Goal: Task Accomplishment & Management: Use online tool/utility

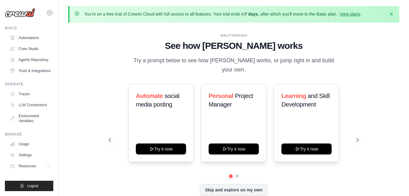
drag, startPoint x: 0, startPoint y: 0, endPoint x: 415, endPoint y: 211, distance: 464.8
click at [409, 195] on html "[EMAIL_ADDRESS][DOMAIN_NAME] Settings Build Automations" at bounding box center [204, 108] width 409 height 217
copy body "canyoudfg@gmail.com Settings Build Automations Crew Studio Agents Repository To…"
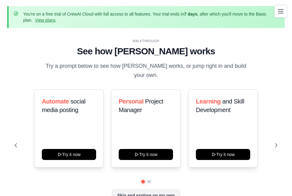
click at [75, 43] on div "WALKTHROUGH" at bounding box center [146, 41] width 262 height 5
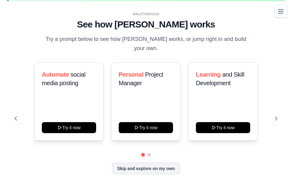
drag, startPoint x: 12, startPoint y: 10, endPoint x: 266, endPoint y: 210, distance: 324.1
click at [266, 195] on html "[EMAIL_ADDRESS][DOMAIN_NAME] Settings Build Automations" at bounding box center [146, 84] width 292 height 222
copy div "You're on a free trial of CrewAI Cloud with full access to all features. Your t…"
click at [218, 156] on div "Automate social media posting Try it now Personal Project Manager Try it now Le…" at bounding box center [146, 117] width 262 height 111
click at [276, 12] on button "Toggle navigation" at bounding box center [280, 11] width 13 height 13
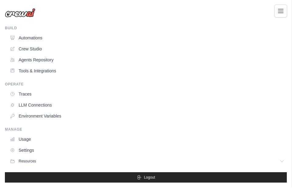
click at [278, 11] on icon "Toggle navigation" at bounding box center [280, 10] width 7 height 7
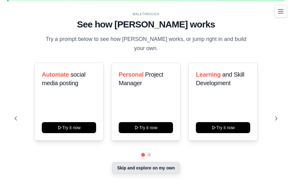
click at [133, 167] on button "Skip and explore on my own" at bounding box center [146, 168] width 68 height 12
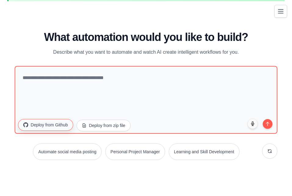
click at [41, 125] on button "Deploy from Github" at bounding box center [45, 125] width 55 height 12
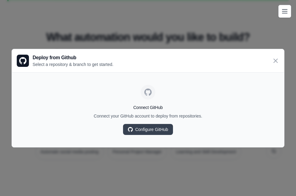
click at [51, 121] on div "Connect GitHub Connect your GitHub account to deploy from repositories. Configu…" at bounding box center [148, 109] width 263 height 65
click at [268, 58] on div "Deploy from Github Select a repository & branch to get started." at bounding box center [148, 60] width 272 height 23
click at [276, 58] on icon at bounding box center [275, 60] width 7 height 7
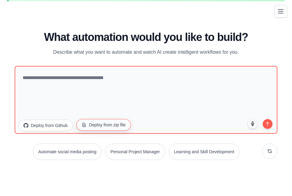
click at [105, 122] on button "Deploy from zip file" at bounding box center [103, 125] width 55 height 12
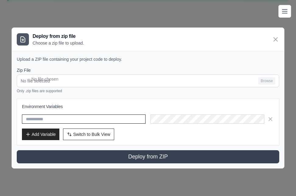
click at [58, 119] on input "text" at bounding box center [84, 118] width 124 height 9
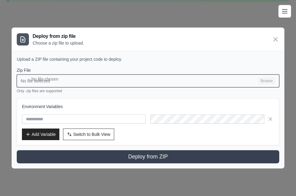
click at [66, 79] on input "No file selected Browse" at bounding box center [148, 80] width 263 height 13
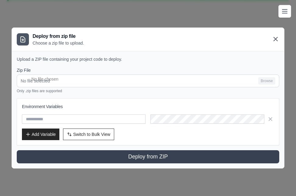
click at [276, 39] on icon at bounding box center [276, 39] width 4 height 4
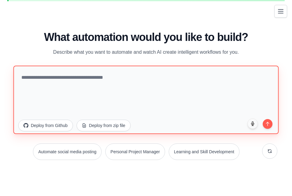
click at [191, 83] on textarea at bounding box center [145, 99] width 265 height 68
paste textarea "**********"
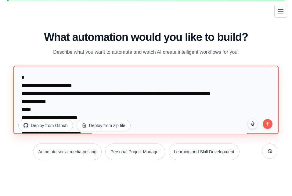
scroll to position [929, 0]
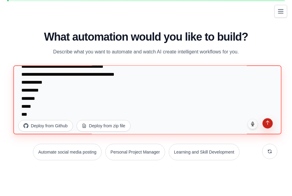
type textarea "**********"
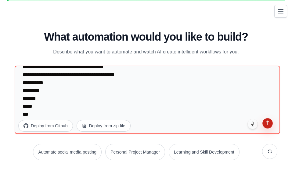
click at [266, 126] on button "submit" at bounding box center [267, 123] width 10 height 10
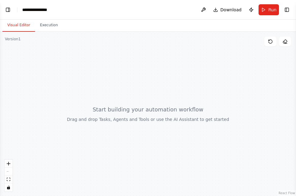
scroll to position [331, 0]
click at [7, 163] on icon "zoom in" at bounding box center [9, 163] width 4 height 4
drag, startPoint x: 99, startPoint y: 108, endPoint x: 123, endPoint y: 81, distance: 36.0
click at [123, 81] on div at bounding box center [148, 114] width 296 height 164
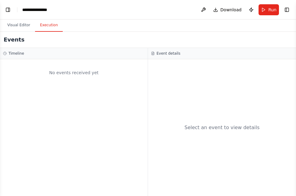
click at [45, 27] on button "Execution" at bounding box center [49, 25] width 28 height 13
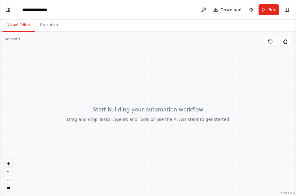
click at [18, 24] on button "Visual Editor" at bounding box center [18, 25] width 33 height 13
drag, startPoint x: 95, startPoint y: 108, endPoint x: 190, endPoint y: 119, distance: 95.4
click at [190, 119] on div at bounding box center [148, 114] width 296 height 164
click at [177, 111] on div at bounding box center [148, 114] width 296 height 164
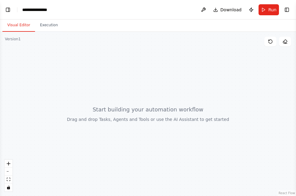
click at [177, 111] on div at bounding box center [148, 114] width 296 height 164
click at [286, 192] on link "React Flow" at bounding box center [287, 192] width 16 height 3
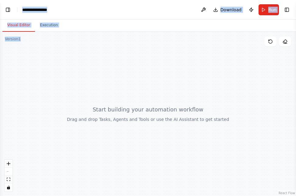
drag, startPoint x: 2, startPoint y: 4, endPoint x: 281, endPoint y: 200, distance: 341.5
click at [281, 195] on html "▶ Thought process I can see you've shared a workflow configuration for an AI ag…" at bounding box center [148, 98] width 296 height 196
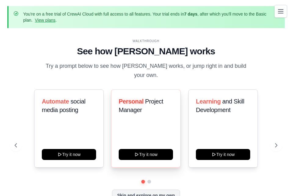
scroll to position [20, 0]
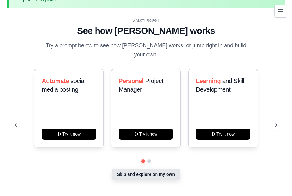
click at [146, 173] on button "Skip and explore on my own" at bounding box center [146, 174] width 68 height 12
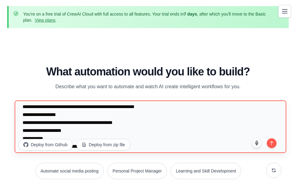
scroll to position [877, 0]
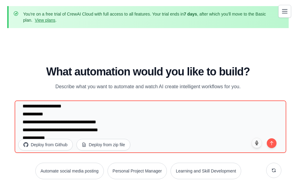
click at [36, 162] on div "Automate social media posting Personal Project Manager Learning and Skill Devel…" at bounding box center [148, 170] width 267 height 16
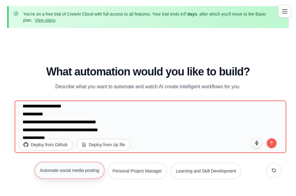
click at [102, 161] on button "Automate social media posting" at bounding box center [70, 169] width 70 height 17
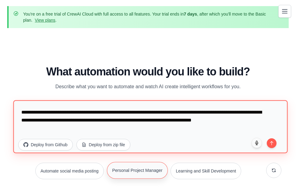
scroll to position [0, 0]
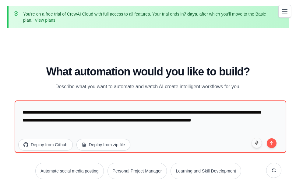
click at [30, 162] on div "Automate social media posting Personal Project Manager Learning and Skill Devel…" at bounding box center [148, 170] width 267 height 16
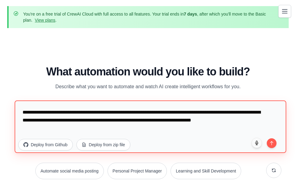
click at [86, 117] on textarea "**********" at bounding box center [151, 126] width 272 height 52
click at [86, 116] on textarea "**********" at bounding box center [151, 126] width 272 height 52
paste textarea "**********"
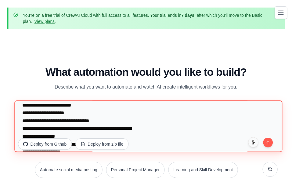
scroll to position [716, 0]
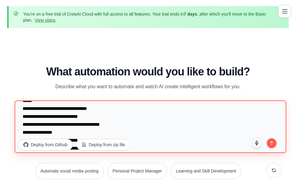
type textarea "**********"
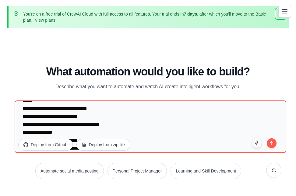
click at [284, 17] on icon "button" at bounding box center [281, 14] width 6 height 6
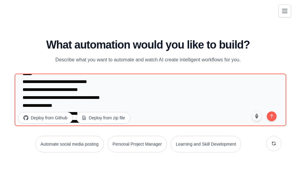
click at [281, 7] on icon "Toggle navigation" at bounding box center [284, 10] width 7 height 7
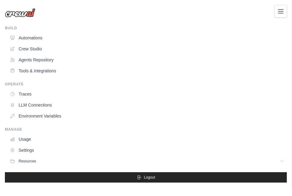
click at [15, 17] on img at bounding box center [20, 12] width 30 height 9
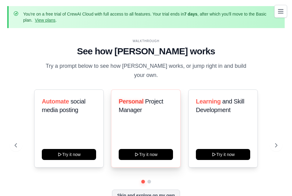
scroll to position [27, 0]
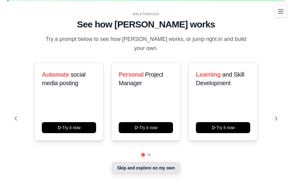
click at [141, 162] on button "Skip and explore on my own" at bounding box center [146, 168] width 68 height 12
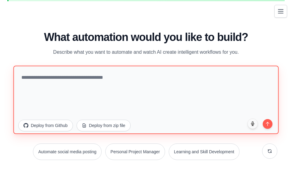
click at [230, 94] on textarea at bounding box center [145, 99] width 265 height 68
drag, startPoint x: 230, startPoint y: 94, endPoint x: 182, endPoint y: 115, distance: 52.5
click at [182, 115] on textarea at bounding box center [145, 99] width 265 height 68
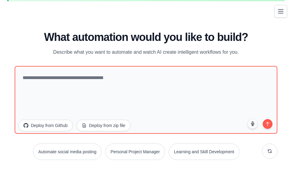
click at [48, 30] on div "WALKTHROUGH See how CrewAI works Try a prompt below to see how CrewAI works, or…" at bounding box center [145, 97] width 277 height 183
drag, startPoint x: 45, startPoint y: 31, endPoint x: 265, endPoint y: 211, distance: 284.7
click at [265, 195] on html "canyoudfg@gmail.com Settings Build Automations" at bounding box center [146, 84] width 292 height 222
copy div "What automation would you like to build? Describe what you want to automate and…"
click at [251, 155] on div "Automate social media posting Personal Project Manager Learning and Skill Devel…" at bounding box center [146, 151] width 262 height 16
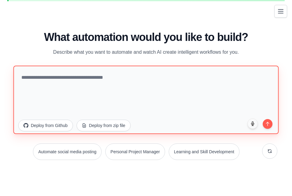
click at [239, 83] on textarea at bounding box center [145, 99] width 265 height 68
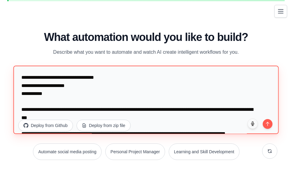
scroll to position [327, 0]
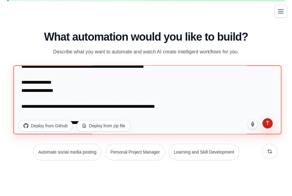
type textarea "**********"
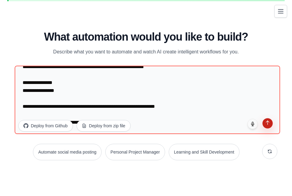
click at [265, 122] on icon "submit" at bounding box center [267, 122] width 5 height 5
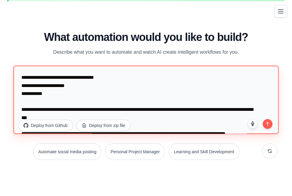
click at [168, 118] on textarea at bounding box center [145, 99] width 265 height 68
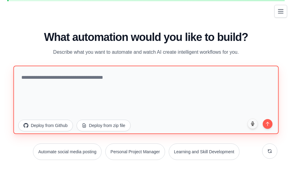
click at [106, 78] on textarea at bounding box center [145, 99] width 265 height 68
paste textarea "**********"
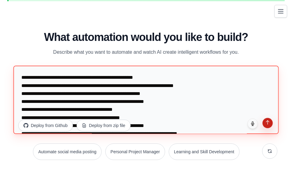
scroll to position [11, 0]
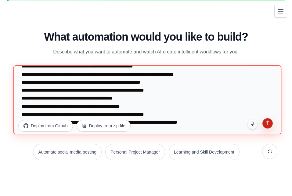
type textarea "**********"
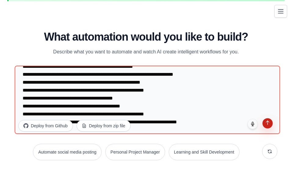
click at [267, 124] on icon "submit" at bounding box center [267, 122] width 5 height 5
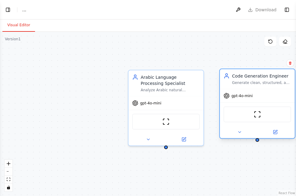
drag, startPoint x: 253, startPoint y: 111, endPoint x: 249, endPoint y: 111, distance: 3.4
click at [249, 111] on div "ScrapeWebsiteTool" at bounding box center [258, 114] width 68 height 16
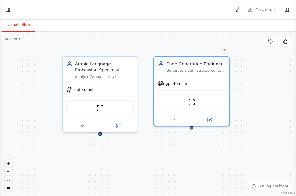
drag, startPoint x: 224, startPoint y: 158, endPoint x: 184, endPoint y: 150, distance: 41.4
click at [184, 150] on div "Arabic Language Processing Specialist Analyze Arabic natural language commands …" at bounding box center [148, 114] width 296 height 164
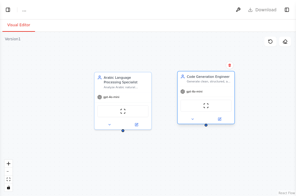
drag, startPoint x: 201, startPoint y: 90, endPoint x: 212, endPoint y: 88, distance: 10.9
click at [212, 88] on div "gpt-4o-mini" at bounding box center [206, 91] width 57 height 10
drag, startPoint x: 221, startPoint y: 96, endPoint x: 227, endPoint y: 95, distance: 5.6
click at [227, 95] on div "gpt-4o-mini" at bounding box center [206, 91] width 57 height 10
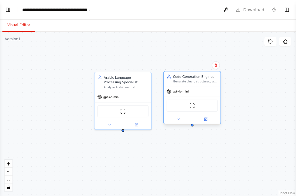
drag, startPoint x: 225, startPoint y: 96, endPoint x: 207, endPoint y: 97, distance: 18.6
click at [207, 97] on div "ScrapeWebsiteTool" at bounding box center [192, 106] width 57 height 18
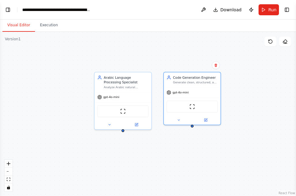
scroll to position [830, 0]
click at [7, 162] on icon "zoom in" at bounding box center [9, 163] width 4 height 4
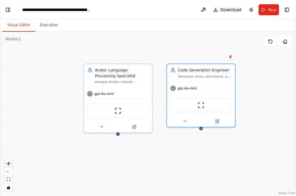
click at [7, 161] on button "zoom in" at bounding box center [9, 163] width 8 height 8
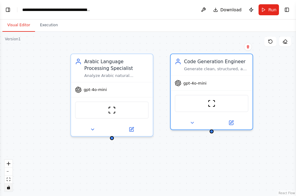
click at [9, 189] on icon "toggle interactivity" at bounding box center [8, 187] width 3 height 4
click at [285, 43] on icon at bounding box center [285, 43] width 3 height 0
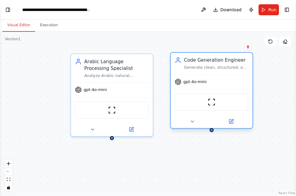
click at [220, 71] on div "Code Generation Engineer Generate clean, structured, and well-documented projec…" at bounding box center [212, 63] width 82 height 21
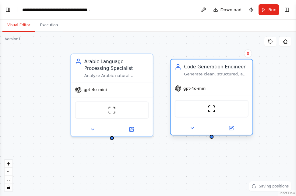
drag, startPoint x: 220, startPoint y: 71, endPoint x: 216, endPoint y: 71, distance: 3.7
click at [216, 71] on div "Code Generation Engineer Generate clean, structured, and well-documented projec…" at bounding box center [216, 69] width 65 height 13
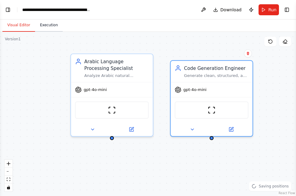
click at [46, 24] on button "Execution" at bounding box center [49, 25] width 28 height 13
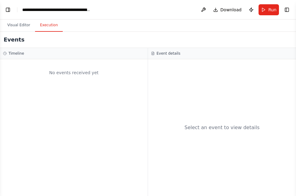
click at [76, 109] on div "No events received yet" at bounding box center [74, 127] width 148 height 136
click at [9, 41] on h2 "Events" at bounding box center [14, 39] width 21 height 9
click at [7, 23] on button "Visual Editor" at bounding box center [18, 25] width 33 height 13
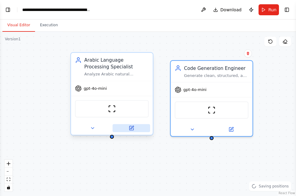
click at [132, 129] on icon at bounding box center [131, 128] width 4 height 4
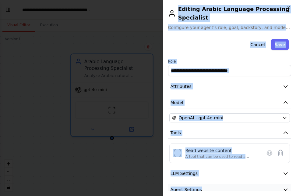
drag, startPoint x: 180, startPoint y: 9, endPoint x: 281, endPoint y: 189, distance: 206.8
click at [281, 189] on div "**********" at bounding box center [229, 98] width 133 height 196
click at [283, 189] on icon "button" at bounding box center [286, 189] width 6 height 6
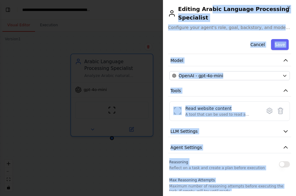
scroll to position [0, 0]
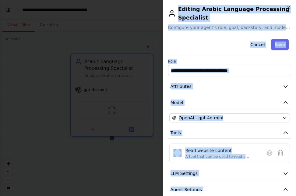
drag, startPoint x: 278, startPoint y: 188, endPoint x: 171, endPoint y: 6, distance: 210.4
click at [171, 6] on div "**********" at bounding box center [229, 98] width 133 height 196
drag, startPoint x: 171, startPoint y: 6, endPoint x: 245, endPoint y: 11, distance: 74.2
copy div "Editing Arabic Language Processing Specialist Configure your agent's role, goal…"
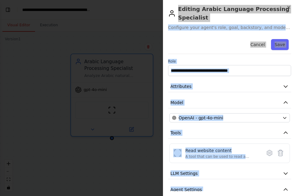
click at [209, 68] on input "**********" at bounding box center [229, 70] width 123 height 11
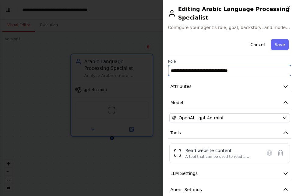
click at [197, 73] on input "**********" at bounding box center [229, 70] width 123 height 11
click at [186, 70] on input "**********" at bounding box center [229, 70] width 123 height 11
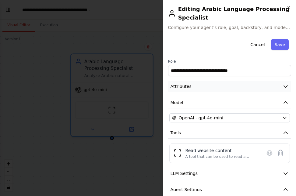
click at [225, 88] on button "Attributes" at bounding box center [229, 86] width 123 height 11
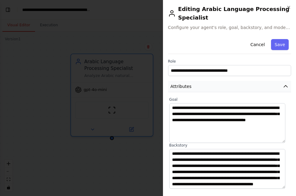
click at [225, 88] on button "Attributes" at bounding box center [229, 86] width 123 height 11
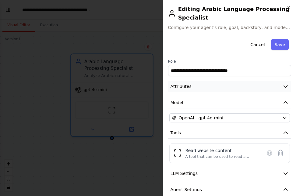
click at [225, 88] on button "Attributes" at bounding box center [229, 86] width 123 height 11
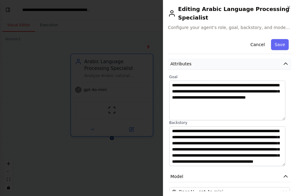
scroll to position [30, 0]
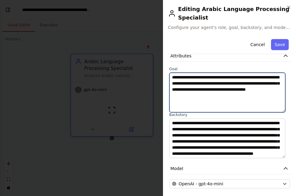
click at [214, 86] on textarea "**********" at bounding box center [227, 93] width 116 height 40
click at [246, 99] on textarea "**********" at bounding box center [227, 93] width 116 height 40
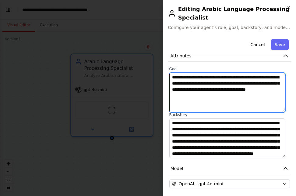
paste textarea
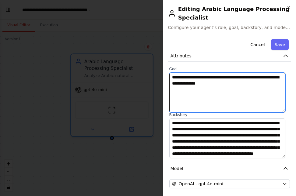
type textarea "**********"
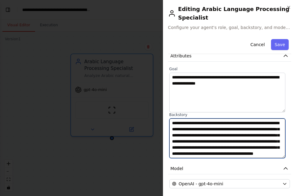
click at [225, 137] on textarea "**********" at bounding box center [227, 138] width 116 height 40
paste textarea
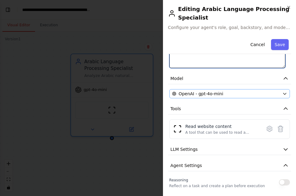
scroll to position [122, 0]
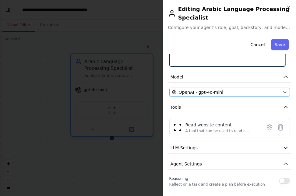
type textarea "**********"
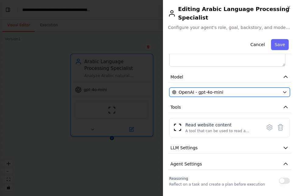
click at [191, 91] on span "OpenAI - gpt-4o-mini" at bounding box center [201, 92] width 44 height 6
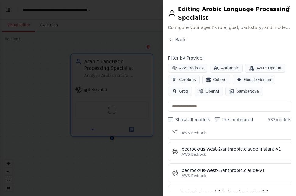
scroll to position [3074, 0]
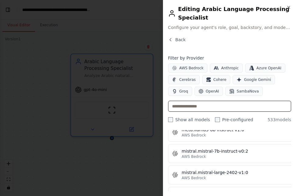
click at [241, 108] on input "text" at bounding box center [229, 106] width 123 height 11
type input "*"
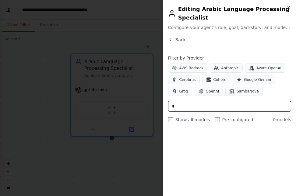
scroll to position [0, 0]
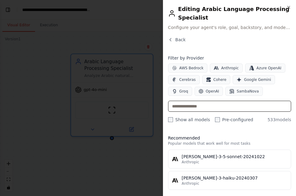
type input "*"
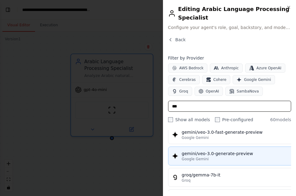
scroll to position [1240, 0]
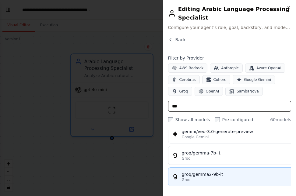
type input "***"
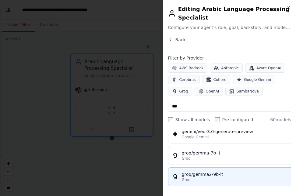
click at [232, 171] on div "groq/gemma2-9b-it" at bounding box center [236, 174] width 108 height 6
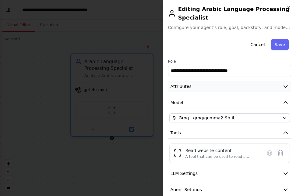
click at [199, 87] on button "Attributes" at bounding box center [229, 86] width 123 height 11
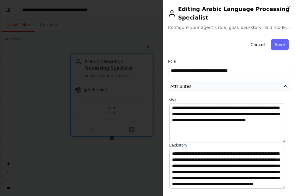
click at [199, 87] on button "Attributes" at bounding box center [229, 86] width 123 height 11
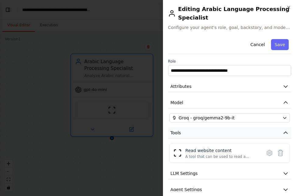
scroll to position [25, 0]
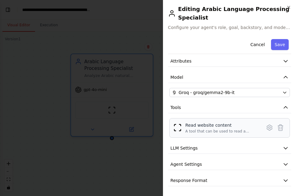
click at [204, 128] on div "Read website content A tool that can be used to read a website content." at bounding box center [222, 128] width 73 height 12
click at [266, 128] on icon at bounding box center [269, 127] width 7 height 7
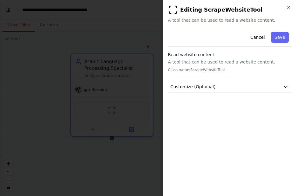
click at [212, 65] on div "Read website content A tool that can be used to read a website content. Class n…" at bounding box center [229, 63] width 123 height 25
click at [221, 81] on button "Customize (Optional)" at bounding box center [229, 86] width 123 height 11
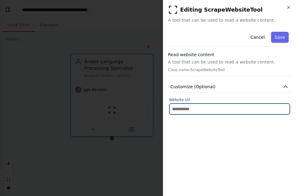
click at [205, 111] on input "text" at bounding box center [229, 108] width 121 height 11
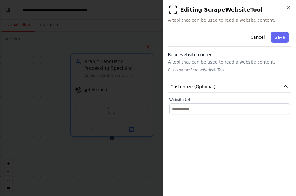
click at [252, 36] on button "Cancel" at bounding box center [258, 37] width 22 height 11
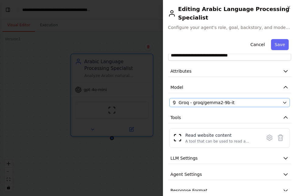
scroll to position [25, 0]
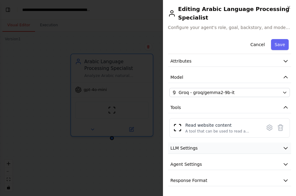
click at [202, 150] on button "LLM Settings" at bounding box center [229, 147] width 123 height 11
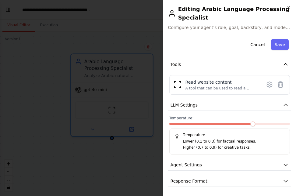
scroll to position [69, 0]
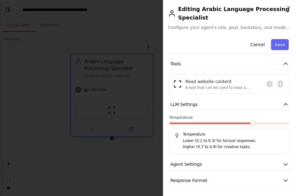
click at [205, 139] on p "Lower (0.1 to 0.3) for factual responses." at bounding box center [234, 141] width 102 height 6
click at [273, 44] on button "Save" at bounding box center [280, 44] width 18 height 11
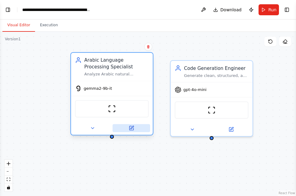
click at [118, 127] on button at bounding box center [131, 128] width 37 height 8
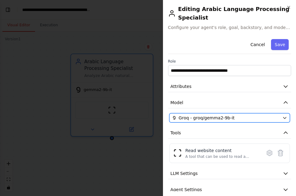
click at [204, 118] on span "Groq - groq/gemma2-9b-it" at bounding box center [207, 118] width 56 height 6
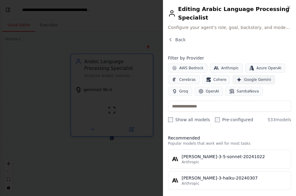
click at [249, 81] on span "Google Gemini" at bounding box center [257, 79] width 27 height 5
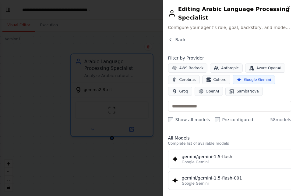
click at [253, 73] on div "AWS Bedrock Anthropic Azure OpenAI Cerebras Cohere Google Gemini Groq OpenAI Sa…" at bounding box center [229, 79] width 123 height 32
click at [256, 67] on span "Azure OpenAI" at bounding box center [268, 67] width 25 height 5
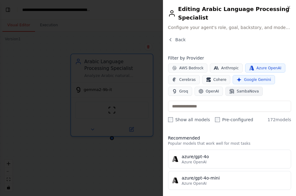
click at [244, 92] on span "SambaNova" at bounding box center [248, 91] width 22 height 5
click at [199, 92] on icon "button" at bounding box center [201, 91] width 5 height 5
click at [186, 90] on span "Groq" at bounding box center [183, 91] width 9 height 5
click at [192, 80] on span "Cerebras" at bounding box center [187, 79] width 16 height 5
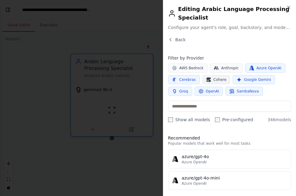
click at [211, 78] on button "Cohere" at bounding box center [216, 79] width 28 height 9
click at [178, 78] on button "Cerebras" at bounding box center [184, 79] width 32 height 9
click at [184, 67] on span "AWS Bedrock" at bounding box center [191, 67] width 24 height 5
click at [214, 64] on button "Anthropic" at bounding box center [226, 67] width 33 height 9
click at [214, 67] on icon "button" at bounding box center [216, 67] width 5 height 3
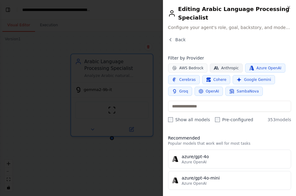
click at [221, 68] on span "Anthropic" at bounding box center [230, 67] width 18 height 5
click at [187, 70] on span "AWS Bedrock" at bounding box center [191, 67] width 24 height 5
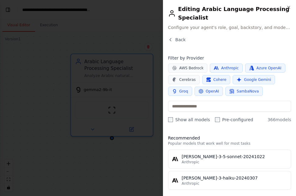
click at [222, 67] on span "Anthropic" at bounding box center [230, 67] width 18 height 5
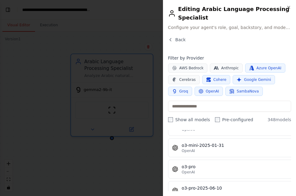
scroll to position [6644, 0]
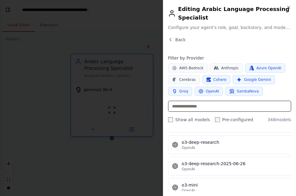
click at [217, 110] on input "text" at bounding box center [229, 106] width 123 height 11
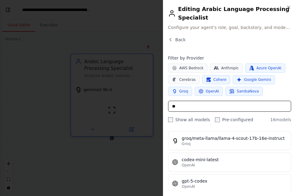
scroll to position [302, 0]
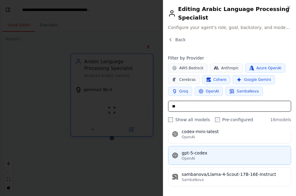
type input "**"
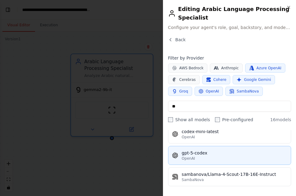
click at [218, 156] on div "OpenAI" at bounding box center [234, 158] width 105 height 5
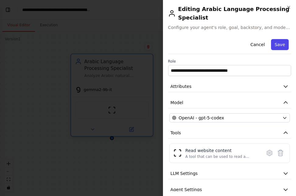
click at [273, 48] on button "Save" at bounding box center [280, 44] width 18 height 11
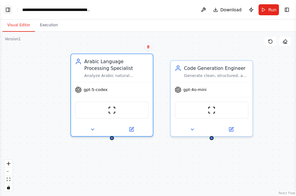
click at [9, 7] on button "Toggle Left Sidebar" at bounding box center [8, 9] width 9 height 9
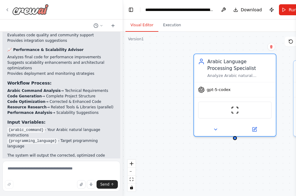
click at [25, 12] on img at bounding box center [30, 9] width 37 height 11
click at [25, 10] on img at bounding box center [30, 9] width 37 height 11
click at [27, 9] on img at bounding box center [30, 9] width 37 height 11
click at [16, 9] on img at bounding box center [30, 9] width 37 height 11
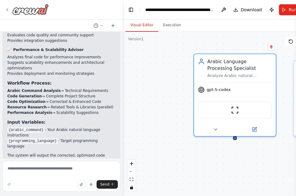
click at [5, 7] on div at bounding box center [27, 9] width 44 height 11
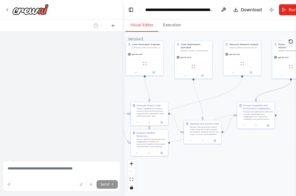
click at [286, 44] on button at bounding box center [291, 42] width 12 height 10
click at [289, 42] on icon at bounding box center [291, 42] width 4 height 4
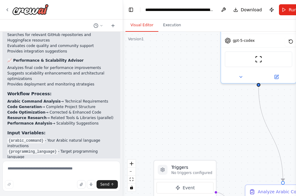
scroll to position [830, 0]
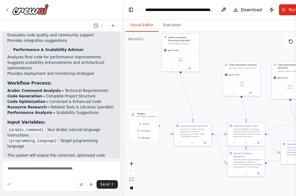
drag, startPoint x: 212, startPoint y: 111, endPoint x: 168, endPoint y: 96, distance: 47.2
click at [174, 95] on div ".deletable-edge-delete-btn { width: 20px; height: 20px; border: 0px solid #ffff…" at bounding box center [219, 114] width 193 height 164
click at [47, 169] on textarea at bounding box center [61, 176] width 118 height 30
paste textarea "**********"
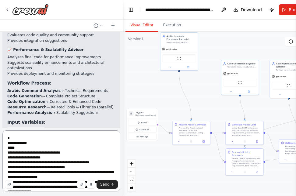
scroll to position [539, 0]
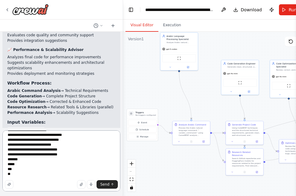
click at [108, 179] on textarea at bounding box center [61, 160] width 118 height 61
click at [109, 183] on span "Send" at bounding box center [104, 184] width 9 height 5
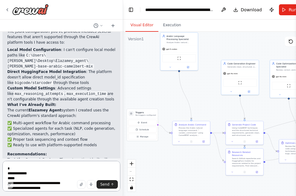
scroll to position [1364, 0]
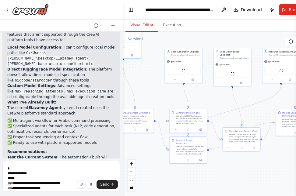
drag, startPoint x: 206, startPoint y: 111, endPoint x: 174, endPoint y: 103, distance: 33.1
click at [174, 103] on div ".deletable-edge-delete-btn { width: 20px; height: 20px; border: 0px solid #ffff…" at bounding box center [219, 114] width 193 height 164
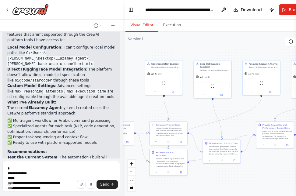
drag, startPoint x: 206, startPoint y: 96, endPoint x: 187, endPoint y: 108, distance: 23.0
click at [187, 108] on div ".deletable-edge-delete-btn { width: 20px; height: 20px; border: 0px solid #ffff…" at bounding box center [219, 114] width 193 height 164
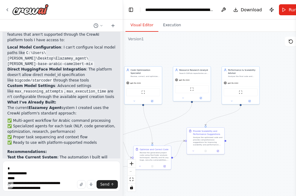
drag, startPoint x: 242, startPoint y: 106, endPoint x: 183, endPoint y: 104, distance: 58.5
click at [174, 112] on div ".deletable-edge-delete-btn { width: 20px; height: 20px; border: 0px solid #ffff…" at bounding box center [219, 114] width 193 height 164
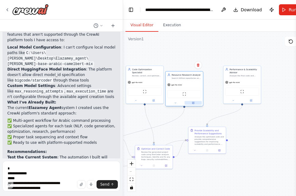
drag, startPoint x: 204, startPoint y: 91, endPoint x: 190, endPoint y: 101, distance: 17.5
click at [190, 101] on button at bounding box center [193, 103] width 17 height 4
click at [230, 81] on span "gpt-4o-mini" at bounding box center [234, 81] width 11 height 2
click at [201, 88] on div "gpt-4o-mini ScrapeWebsiteTool" at bounding box center [184, 93] width 37 height 25
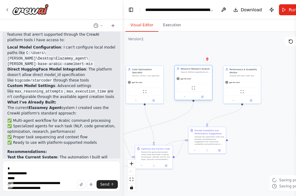
drag, startPoint x: 187, startPoint y: 92, endPoint x: 199, endPoint y: 83, distance: 14.5
click at [199, 83] on div "ScrapeWebsiteTool" at bounding box center [193, 88] width 37 height 12
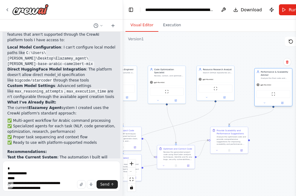
drag, startPoint x: 224, startPoint y: 86, endPoint x: 256, endPoint y: 94, distance: 33.2
click at [256, 94] on div ".deletable-edge-delete-btn { width: 20px; height: 20px; border: 0px solid #ffff…" at bounding box center [219, 114] width 193 height 164
drag, startPoint x: 274, startPoint y: 91, endPoint x: 267, endPoint y: 84, distance: 10.1
click at [267, 84] on div "gpt-4o-mini" at bounding box center [270, 84] width 37 height 7
click at [268, 11] on button "Publish" at bounding box center [272, 9] width 10 height 11
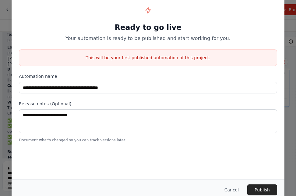
click at [232, 187] on button "Cancel" at bounding box center [232, 189] width 24 height 11
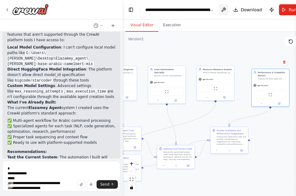
click at [222, 8] on button at bounding box center [224, 9] width 10 height 11
click at [168, 24] on button "Execution" at bounding box center [172, 25] width 28 height 13
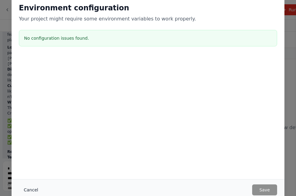
click at [33, 188] on button "Cancel" at bounding box center [31, 189] width 24 height 11
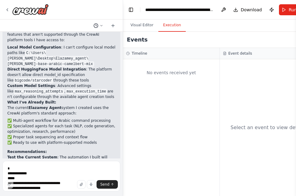
click at [101, 24] on icon at bounding box center [102, 26] width 4 height 4
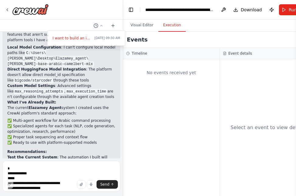
click at [113, 25] on div at bounding box center [61, 98] width 123 height 196
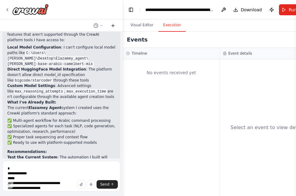
click at [111, 26] on icon at bounding box center [113, 25] width 5 height 5
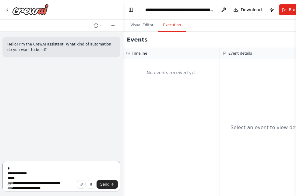
click at [31, 171] on textarea at bounding box center [61, 176] width 118 height 30
drag, startPoint x: 31, startPoint y: 171, endPoint x: 201, endPoint y: 105, distance: 182.1
click at [201, 105] on div "No events received yet" at bounding box center [171, 127] width 96 height 136
click at [147, 25] on button "Visual Editor" at bounding box center [142, 25] width 33 height 13
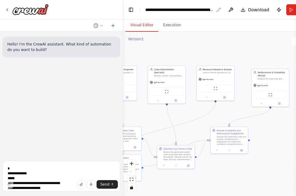
click at [156, 11] on div "**********" at bounding box center [179, 10] width 69 height 6
click at [131, 9] on button "Toggle Left Sidebar" at bounding box center [131, 9] width 9 height 9
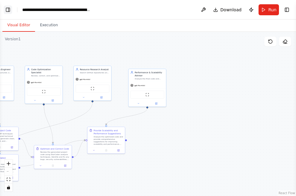
click at [7, 10] on button "Toggle Left Sidebar" at bounding box center [8, 9] width 9 height 9
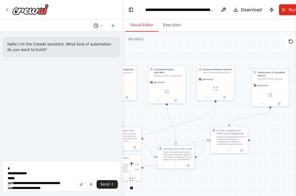
click at [96, 26] on icon at bounding box center [96, 25] width 5 height 5
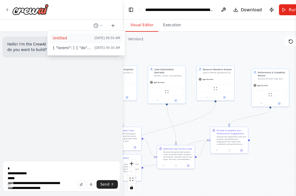
click at [57, 37] on span "Untitled" at bounding box center [72, 38] width 40 height 5
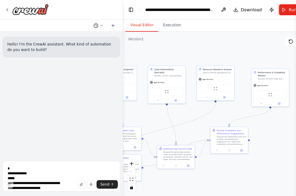
click at [99, 26] on button at bounding box center [98, 25] width 15 height 7
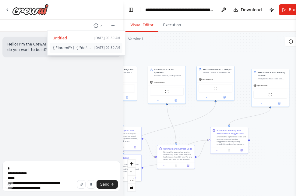
click at [87, 48] on span at bounding box center [72, 47] width 40 height 5
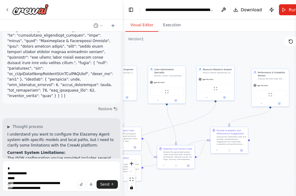
scroll to position [1364, 0]
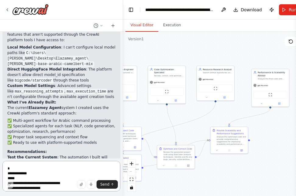
click at [56, 169] on textarea at bounding box center [61, 176] width 118 height 30
paste textarea "**********"
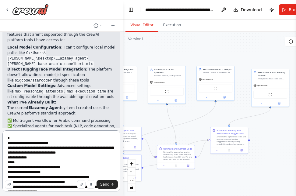
scroll to position [671, 0]
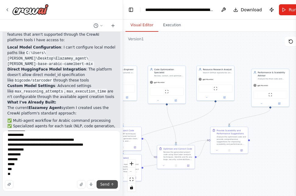
click at [105, 184] on span "Send" at bounding box center [104, 184] width 9 height 5
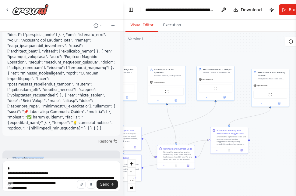
scroll to position [1837, 0]
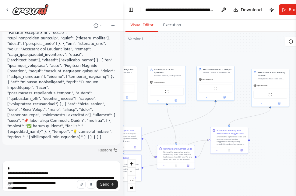
drag, startPoint x: 91, startPoint y: 144, endPoint x: 4, endPoint y: 52, distance: 126.7
drag, startPoint x: 4, startPoint y: 52, endPoint x: 43, endPoint y: 68, distance: 41.7
copy div "▶ Loremip dolorsi A con adi eli'se doeiusm t incididuntutl etd magn-aliquaenim …"
click at [76, 170] on textarea at bounding box center [61, 176] width 118 height 30
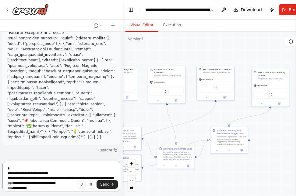
paste textarea "**********"
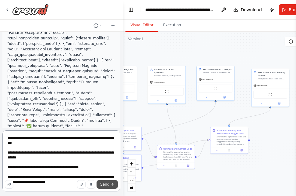
type textarea "**********"
click at [110, 185] on button "Send" at bounding box center [107, 184] width 21 height 9
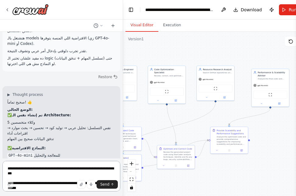
scroll to position [2265, 0]
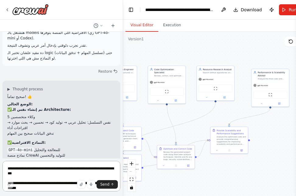
click at [39, 166] on textarea "**********" at bounding box center [61, 176] width 118 height 30
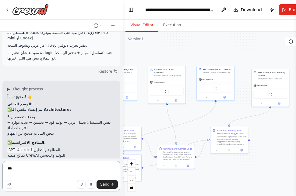
type textarea "****"
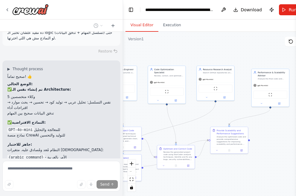
scroll to position [2318, 0]
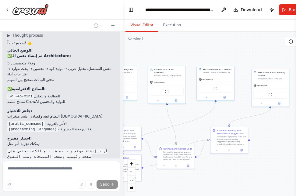
drag, startPoint x: 46, startPoint y: 90, endPoint x: -1, endPoint y: 75, distance: 49.2
click at [0, 75] on html "I want to build an intelligent agent called Elazamey_agent. It should take natu…" at bounding box center [148, 98] width 296 height 196
drag, startPoint x: -1, startPoint y: 75, endPoint x: 18, endPoint y: 84, distance: 21.7
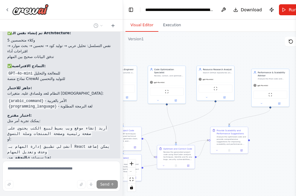
scroll to position [2341, 0]
drag, startPoint x: 5, startPoint y: 85, endPoint x: 56, endPoint y: 62, distance: 55.4
click at [56, 62] on div "▶ Thought process صحيح تماماً! 👍 الوضع الحالي: ✅ تم إنشاء نفس الـ Architecture:…" at bounding box center [61, 103] width 118 height 199
drag, startPoint x: 55, startPoint y: 62, endPoint x: 23, endPoint y: 57, distance: 32.7
click at [23, 183] on li "الاقتراحات النهائية" at bounding box center [61, 185] width 108 height 5
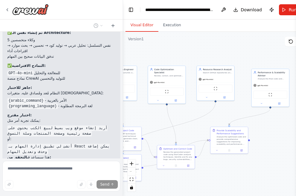
drag, startPoint x: 6, startPoint y: 60, endPoint x: 42, endPoint y: 53, distance: 36.7
click at [42, 53] on div "▶ Thought process صحيح تماماً! 👍 الوضع الحالي: ✅ تم إنشاء نفس الـ Architecture:…" at bounding box center [61, 103] width 118 height 199
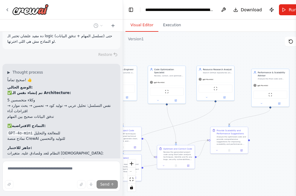
scroll to position [2280, 0]
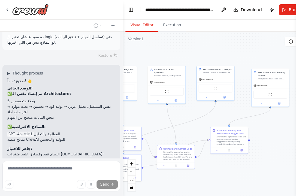
drag, startPoint x: 14, startPoint y: 88, endPoint x: 38, endPoint y: 89, distance: 23.5
drag, startPoint x: 38, startPoint y: 89, endPoint x: 6, endPoint y: 120, distance: 44.4
click at [6, 120] on div "▶ Thought process صحيح تماماً! 👍 الوضع الحالي: ✅ تم إنشاء نفس الـ Architecture:…" at bounding box center [61, 164] width 118 height 199
drag, startPoint x: 8, startPoint y: 121, endPoint x: 50, endPoint y: 91, distance: 52.2
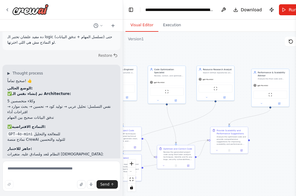
click at [50, 91] on div "صحيح تماماً! 👍 الوضع الحالي: ✅ تم إنشاء نفس الـ Architecture: 5 وكلاء متخصصين ن…" at bounding box center [61, 168] width 108 height 181
drag, startPoint x: 50, startPoint y: 91, endPoint x: 8, endPoint y: 119, distance: 50.9
drag, startPoint x: 4, startPoint y: 123, endPoint x: 58, endPoint y: 88, distance: 64.1
click at [58, 88] on div "▶ Thought process صحيح تماماً! 👍 الوضع الحالي: ✅ تم إنشاء نفس الـ Architecture:…" at bounding box center [61, 164] width 118 height 199
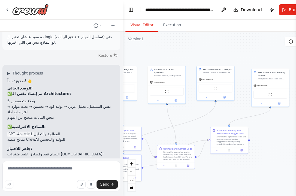
drag, startPoint x: 58, startPoint y: 88, endPoint x: 12, endPoint y: 133, distance: 63.3
click at [13, 134] on div "▶ Thought process صحيح تماماً! 👍 الوضع الحالي: ✅ تم إنشاء نفس الـ Architecture:…" at bounding box center [61, 164] width 118 height 199
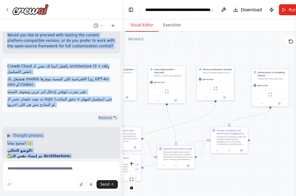
scroll to position [2174, 0]
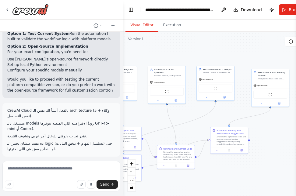
drag, startPoint x: 5, startPoint y: 130, endPoint x: 45, endPoint y: 55, distance: 84.6
copy div "lore ipsumً! 👍 dolor sitame: ✅ co adipi eli sed Doeiusmodtem: 1 incid utlabor e…"
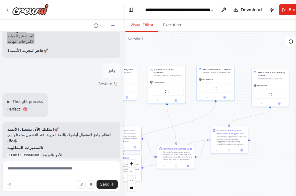
scroll to position [2502, 0]
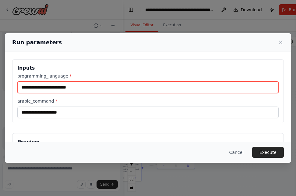
click at [53, 87] on input "programming_language *" at bounding box center [147, 87] width 261 height 12
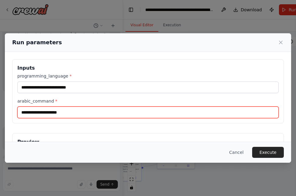
click at [43, 113] on input "arabic_command *" at bounding box center [147, 112] width 261 height 12
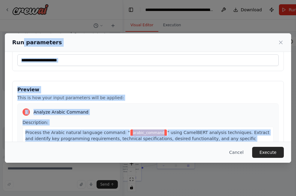
scroll to position [0, 0]
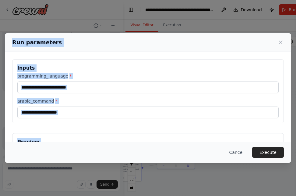
drag, startPoint x: 211, startPoint y: 134, endPoint x: 12, endPoint y: 43, distance: 218.8
click at [12, 43] on div "Run parameters Inputs programming_language * arabic_command * Preview This is h…" at bounding box center [148, 97] width 286 height 129
drag, startPoint x: 12, startPoint y: 43, endPoint x: 39, endPoint y: 69, distance: 37.3
copy div "Run parameters Inputs programming_language * arabic_command * Preview This is h…"
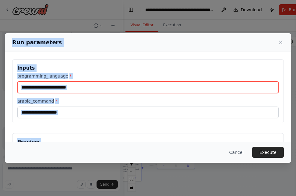
click at [88, 83] on input "programming_language *" at bounding box center [147, 87] width 261 height 12
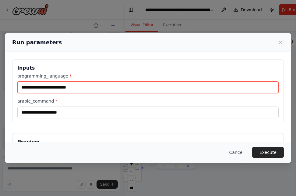
click at [88, 86] on input "programming_language *" at bounding box center [147, 87] width 261 height 12
paste input "**********"
drag, startPoint x: 22, startPoint y: 86, endPoint x: 14, endPoint y: 90, distance: 8.2
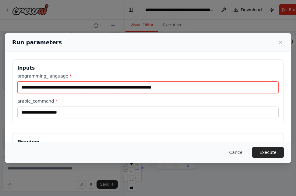
click at [23, 86] on input "**********" at bounding box center [147, 87] width 261 height 12
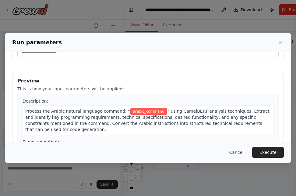
scroll to position [30, 0]
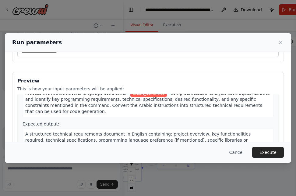
type input "**********"
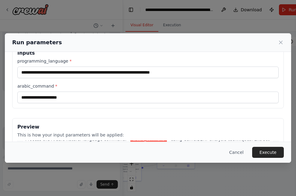
scroll to position [0, 0]
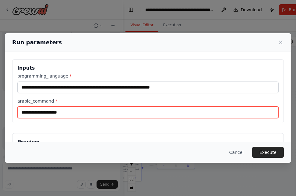
click at [55, 115] on input "arabic_command *" at bounding box center [147, 112] width 261 height 12
paste input "******"
type input "******"
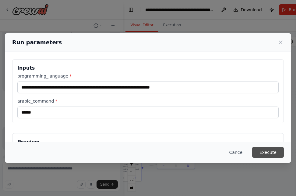
click at [263, 151] on button "Execute" at bounding box center [268, 152] width 32 height 11
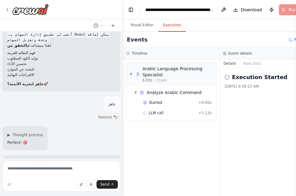
scroll to position [2502, 0]
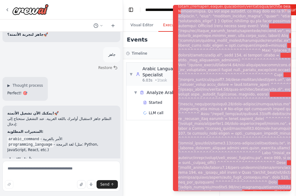
drag, startPoint x: 181, startPoint y: 8, endPoint x: 230, endPoint y: 198, distance: 195.6
click at [230, 195] on div "Notifications (F8)" at bounding box center [257, 101] width 159 height 565
click at [175, 6] on li "Execution Error" at bounding box center [232, 98] width 118 height 186
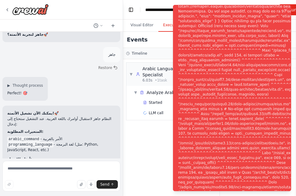
click at [179, 6] on div "Notifications (F8)" at bounding box center [257, 101] width 159 height 565
drag, startPoint x: 178, startPoint y: 7, endPoint x: 219, endPoint y: 54, distance: 62.6
click at [228, 61] on div "Notifications (F8)" at bounding box center [257, 101] width 159 height 565
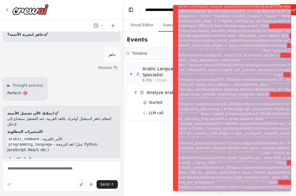
drag, startPoint x: 179, startPoint y: 6, endPoint x: 283, endPoint y: 197, distance: 217.9
click at [283, 195] on div "Notifications (F8)" at bounding box center [257, 101] width 159 height 565
drag, startPoint x: 283, startPoint y: 197, endPoint x: 207, endPoint y: 101, distance: 122.5
copy div "Organization. If you just verified, it can take up to 15 minutes for access to …"
click at [153, 143] on div "▼ Arabic Language Processing Specialist 6.03s • 1 task ▼ Analyze Arabic Command…" at bounding box center [171, 127] width 96 height 136
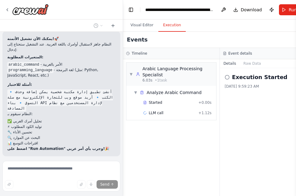
scroll to position [2591, 0]
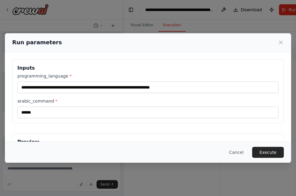
scroll to position [2729, 0]
click at [271, 146] on div "Cancel Execute" at bounding box center [148, 151] width 286 height 21
click at [270, 152] on button "Execute" at bounding box center [268, 152] width 32 height 11
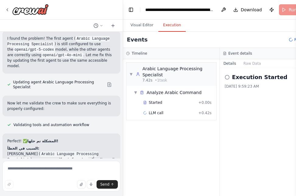
scroll to position [2784, 0]
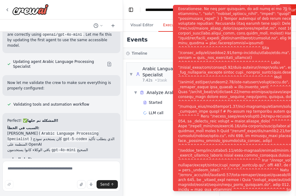
copy div "I have some suggestions to help you move forward with your automation."
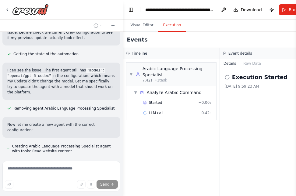
scroll to position [3071, 0]
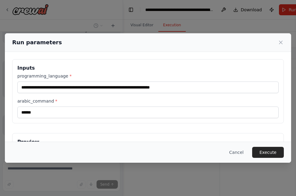
click at [275, 153] on button "Execute" at bounding box center [268, 152] width 32 height 11
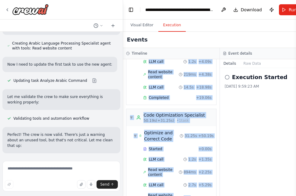
scroll to position [426, 0]
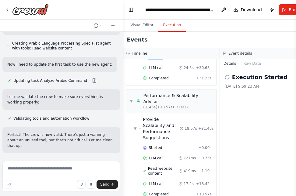
drag, startPoint x: 131, startPoint y: 59, endPoint x: 272, endPoint y: 178, distance: 184.2
click at [272, 178] on div "Timeline ▼ Arabic Language Processing Specialist 7.26s (+9.58s) • 1 task ▼ Anal…" at bounding box center [219, 122] width 193 height 148
copy div "Loremi Dolorsit Ametconsec Adipiscing 3.06e (+6.99s) • 0 doei ▼ Tempori Utlabo …"
click at [274, 114] on div "Execution Started [DATE] 9:59:23 AM" at bounding box center [268, 132] width 97 height 128
click at [233, 80] on h2 "Execution Started" at bounding box center [259, 77] width 55 height 9
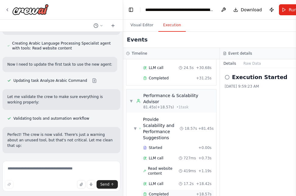
click at [156, 191] on span "Completed" at bounding box center [159, 193] width 20 height 5
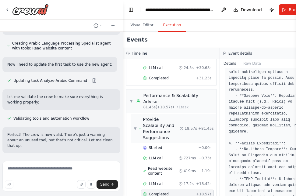
click at [149, 116] on span "Provide Scalability and Performance Suggestions" at bounding box center [161, 128] width 37 height 24
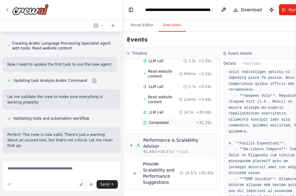
scroll to position [376, 0]
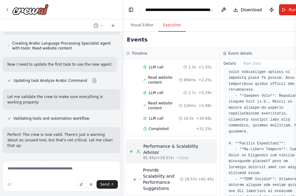
click at [132, 143] on div "▼ Performance & Scalability Advisor 81.45s (+18.57s) • 1 task" at bounding box center [170, 151] width 83 height 17
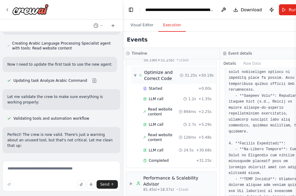
click at [135, 73] on span "▼" at bounding box center [135, 75] width 3 height 5
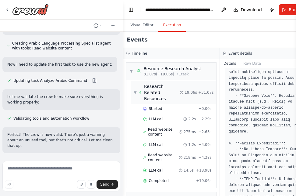
click at [135, 90] on span "▼" at bounding box center [135, 92] width 3 height 5
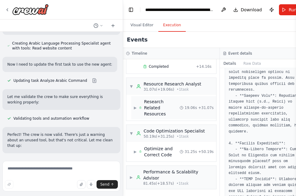
scroll to position [180, 0]
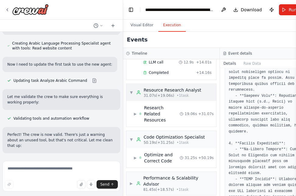
click at [131, 90] on span "▼" at bounding box center [131, 92] width 4 height 5
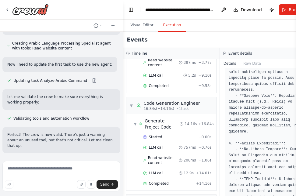
scroll to position [69, 0]
click at [132, 104] on span "▼" at bounding box center [131, 105] width 4 height 5
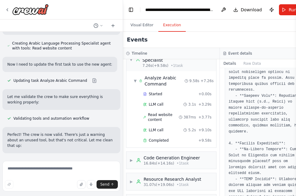
scroll to position [8, 0]
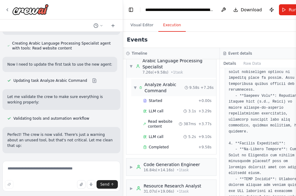
click at [135, 87] on span "▼" at bounding box center [135, 87] width 3 height 5
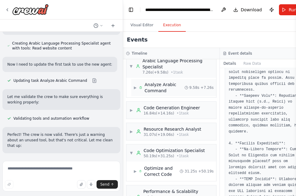
scroll to position [0, 0]
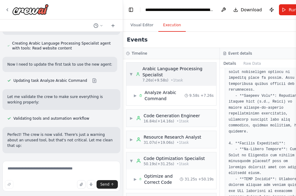
click at [132, 73] on span "▼" at bounding box center [130, 74] width 3 height 5
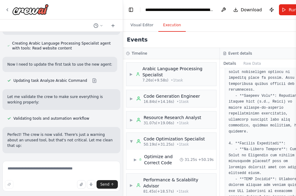
scroll to position [8, 0]
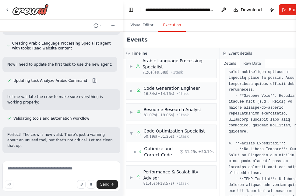
click at [246, 64] on button "Raw Data" at bounding box center [252, 63] width 25 height 9
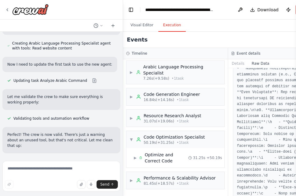
scroll to position [701, 0]
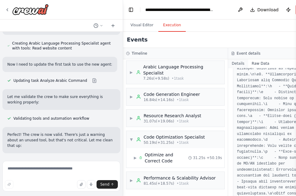
click at [237, 61] on button "Details" at bounding box center [238, 63] width 20 height 9
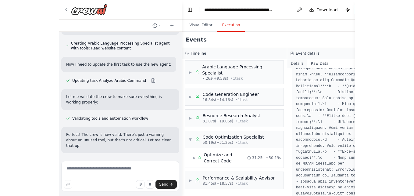
scroll to position [8, 0]
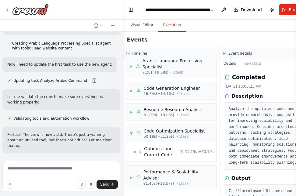
click at [228, 64] on button "Details" at bounding box center [230, 63] width 20 height 9
click at [226, 79] on icon at bounding box center [226, 78] width 3 height 4
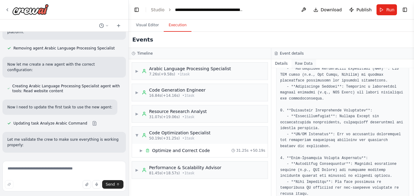
scroll to position [396, 0]
click at [296, 62] on button "Raw Data" at bounding box center [303, 63] width 25 height 9
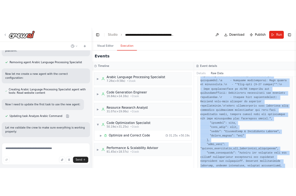
scroll to position [1245, 0]
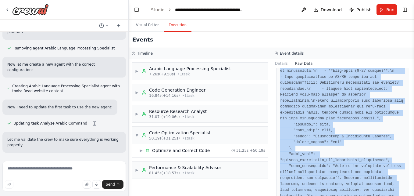
drag, startPoint x: 281, startPoint y: 86, endPoint x: 387, endPoint y: 192, distance: 149.7
click at [296, 192] on div "Raw Data" at bounding box center [342, 132] width 143 height 128
drag, startPoint x: 387, startPoint y: 192, endPoint x: 325, endPoint y: 129, distance: 88.3
copy pre "{ "timestamp": "[DATE]T16:05:22.710160Z", "type": "task_completed", "source_fin…"
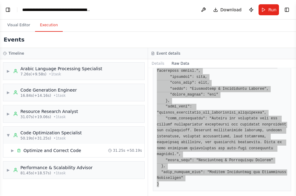
scroll to position [1156, 0]
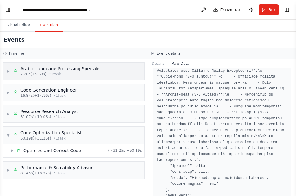
click at [34, 67] on div "Arabic Language Processing Specialist" at bounding box center [61, 68] width 82 height 6
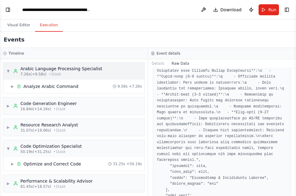
click at [7, 74] on div "▼ Arabic Language Processing Specialist 7.26s (+9.58s) • 1 task" at bounding box center [54, 70] width 96 height 11
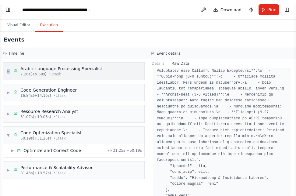
click at [7, 74] on div "▶ Arabic Language Processing Specialist 7.26s (+9.58s) • 1 task" at bounding box center [54, 70] width 96 height 11
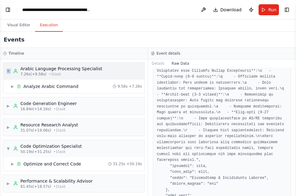
click at [7, 74] on div "▼ Arabic Language Processing Specialist 7.26s (+9.58s) • 1 task" at bounding box center [54, 70] width 96 height 11
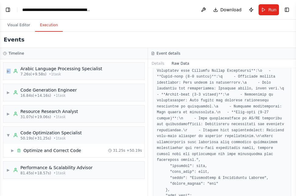
drag, startPoint x: 295, startPoint y: 182, endPoint x: 296, endPoint y: 132, distance: 50.9
click at [296, 132] on button "Toggle Sidebar" at bounding box center [296, 98] width 5 height 196
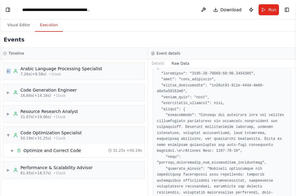
scroll to position [0, 0]
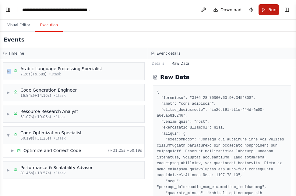
click at [263, 8] on button "Run" at bounding box center [269, 9] width 20 height 11
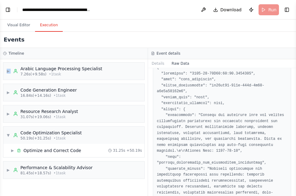
scroll to position [61, 0]
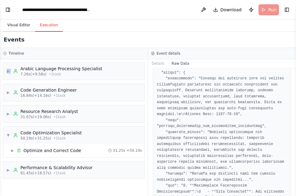
click at [18, 22] on button "Visual Editor" at bounding box center [18, 25] width 33 height 13
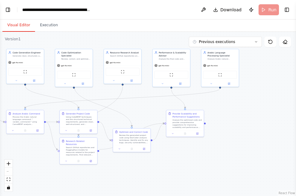
drag, startPoint x: 170, startPoint y: 160, endPoint x: 228, endPoint y: 155, distance: 58.1
click at [241, 146] on div ".deletable-edge-delete-btn { width: 20px; height: 20px; border: 0px solid #ffff…" at bounding box center [148, 114] width 296 height 164
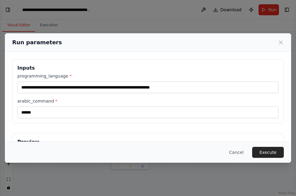
drag, startPoint x: 178, startPoint y: 164, endPoint x: 223, endPoint y: 167, distance: 45.5
click at [223, 167] on body "I want to build an intelligent agent called Elazamey_agent. It should take natu…" at bounding box center [148, 98] width 296 height 196
click at [261, 153] on button "Execute" at bounding box center [268, 152] width 32 height 11
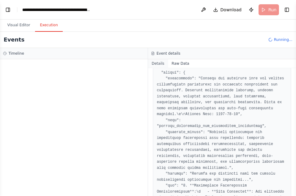
click at [157, 63] on button "Details" at bounding box center [158, 63] width 20 height 9
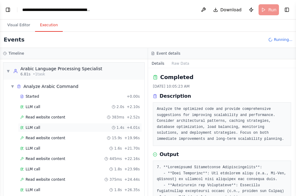
scroll to position [29, 0]
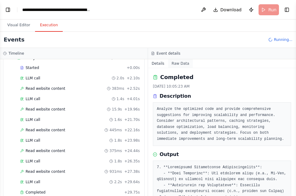
click at [180, 65] on button "Raw Data" at bounding box center [180, 63] width 25 height 9
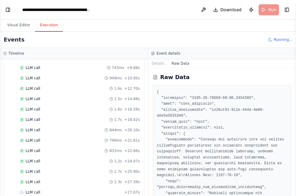
scroll to position [464, 0]
click at [286, 10] on button "Toggle Right Sidebar" at bounding box center [287, 9] width 9 height 9
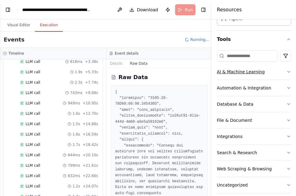
scroll to position [53, 0]
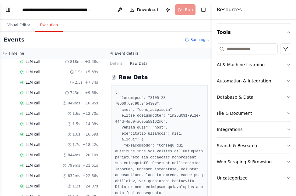
click at [151, 35] on div "Events Running..." at bounding box center [106, 40] width 213 height 16
click at [232, 9] on h4 "Resources" at bounding box center [229, 9] width 25 height 7
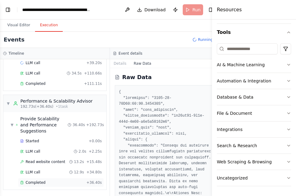
scroll to position [681, 0]
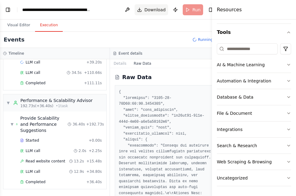
click at [150, 9] on span "Download" at bounding box center [154, 10] width 21 height 6
click at [276, 113] on button "File & Document" at bounding box center [254, 113] width 74 height 16
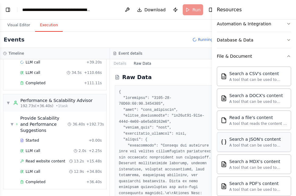
scroll to position [114, 0]
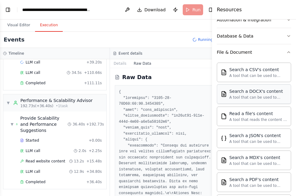
click at [245, 86] on div "Search a DOCX's content A tool that can be used to semantic search a query from…" at bounding box center [254, 93] width 74 height 19
click at [239, 80] on div "Search a CSV's content A tool that can be used to semantic search a query from …" at bounding box center [254, 71] width 74 height 19
click at [241, 73] on div "A tool that can be used to semantic search a query from a CSV's content." at bounding box center [258, 75] width 58 height 5
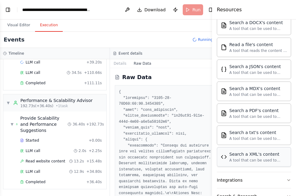
scroll to position [206, 0]
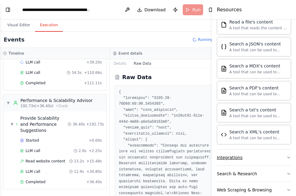
click at [241, 159] on button "Integrations" at bounding box center [254, 157] width 74 height 16
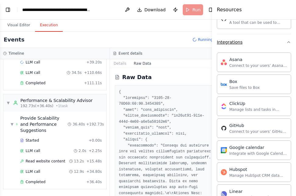
scroll to position [327, 0]
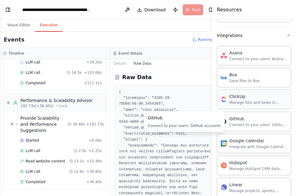
click at [239, 105] on div "ClickUp Manage lists and tasks in ClickUp" at bounding box center [254, 98] width 74 height 19
click at [239, 119] on div "GitHub" at bounding box center [258, 118] width 58 height 6
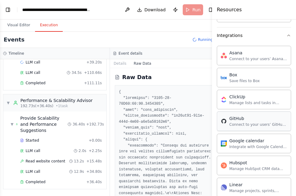
scroll to position [358, 0]
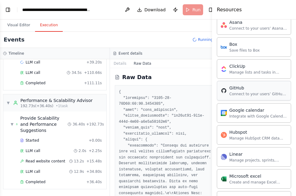
click at [239, 118] on div "Integrate with Google Calendar to manage events, check availability, and access…" at bounding box center [258, 116] width 58 height 5
click at [239, 117] on div "Integrate with Google Calendar to manage events, check availability, and access…" at bounding box center [258, 115] width 58 height 5
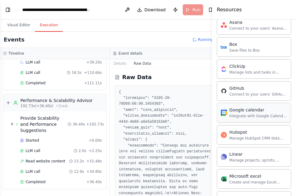
click at [239, 117] on div "Integrate with Google Calendar to manage events, check availability, and access…" at bounding box center [258, 115] width 58 height 5
